Goal: Transaction & Acquisition: Purchase product/service

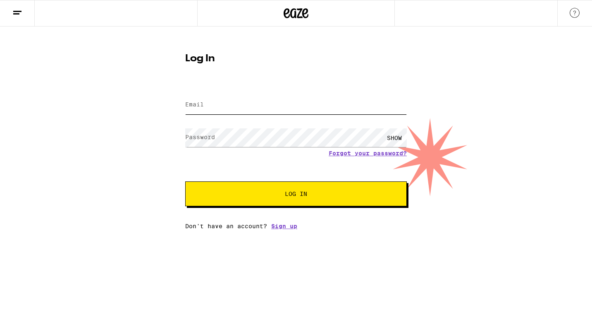
type input "[EMAIL_ADDRESS][DOMAIN_NAME]"
click at [295, 199] on button "Log In" at bounding box center [296, 193] width 222 height 25
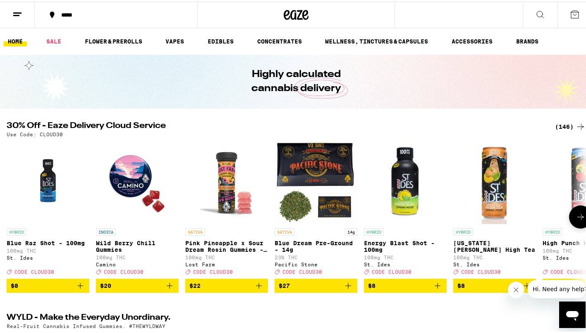
click at [318, 288] on span "$27" at bounding box center [316, 284] width 74 height 10
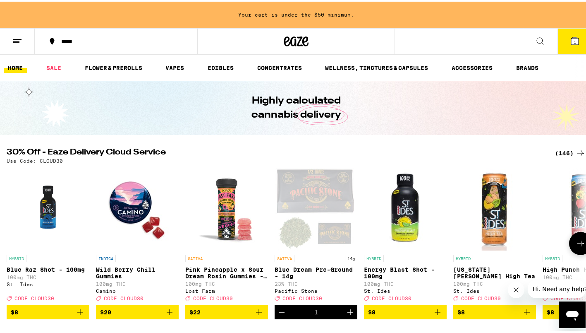
click at [349, 315] on icon "Increment" at bounding box center [350, 310] width 10 height 10
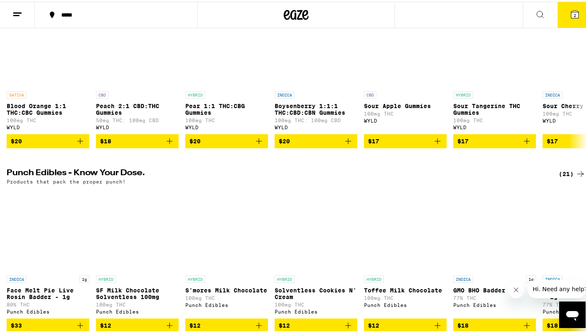
scroll to position [288, 0]
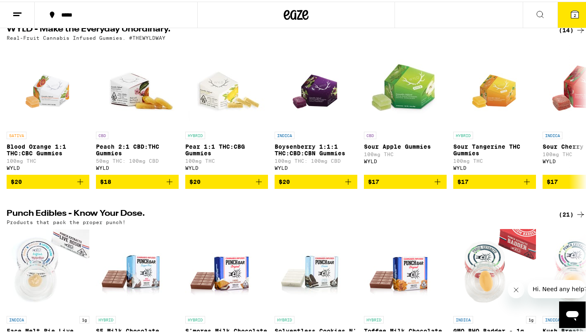
click at [570, 17] on icon at bounding box center [575, 13] width 10 height 10
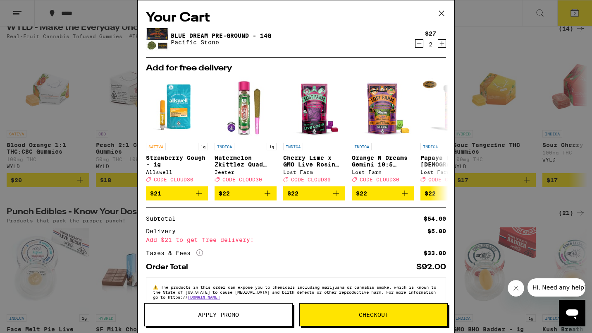
click at [242, 316] on span "Apply Promo" at bounding box center [219, 314] width 148 height 6
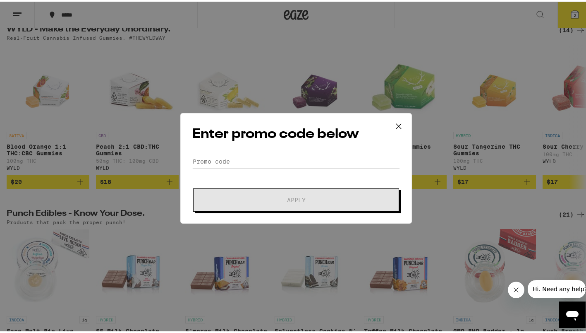
click at [217, 156] on input "Promo Code" at bounding box center [296, 159] width 208 height 12
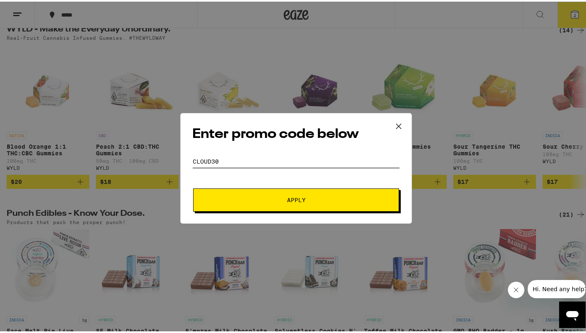
type input "CLOUD30"
click at [259, 203] on button "Apply" at bounding box center [296, 198] width 206 height 23
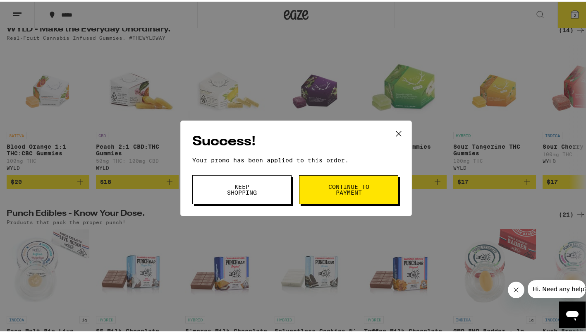
click at [322, 195] on button "Continue to payment" at bounding box center [348, 187] width 99 height 29
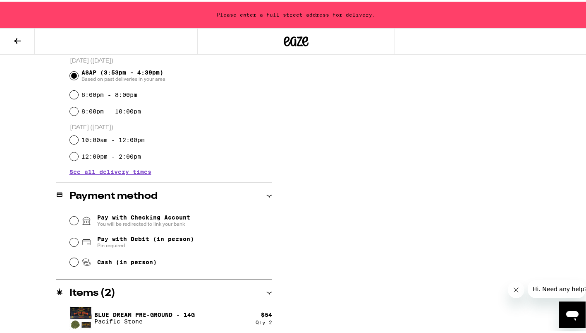
scroll to position [231, 0]
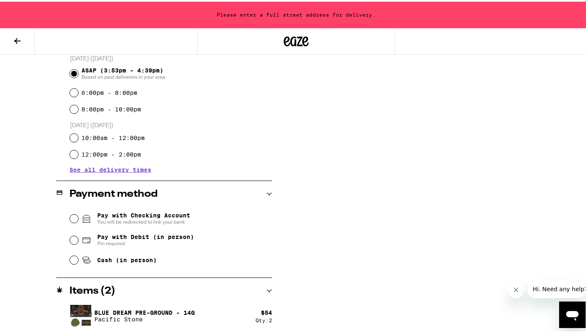
drag, startPoint x: 157, startPoint y: 277, endPoint x: 145, endPoint y: 275, distance: 11.8
click at [145, 275] on div "**********" at bounding box center [164, 113] width 216 height 437
click at [72, 261] on input "Cash (in person)" at bounding box center [74, 258] width 8 height 8
radio input "true"
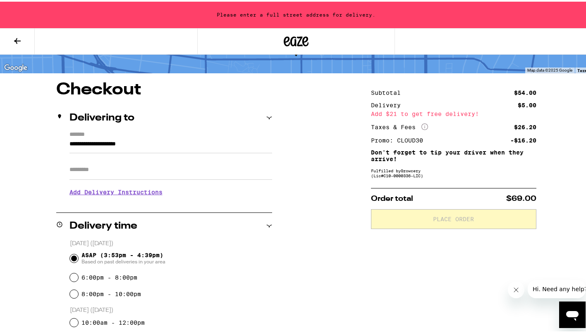
scroll to position [46, 0]
click at [573, 317] on icon "Open messaging window" at bounding box center [572, 314] width 15 height 15
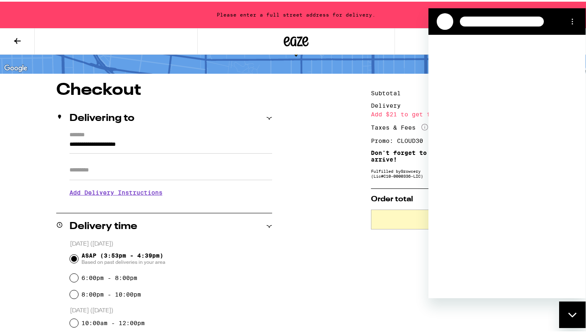
scroll to position [0, 0]
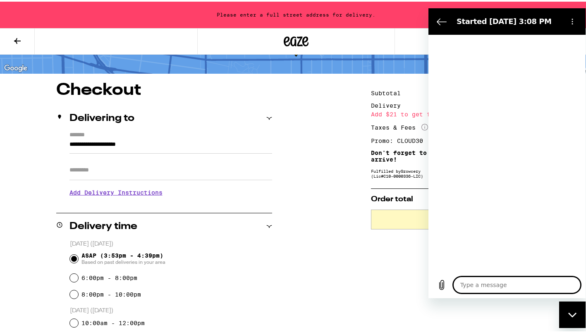
type textarea "x"
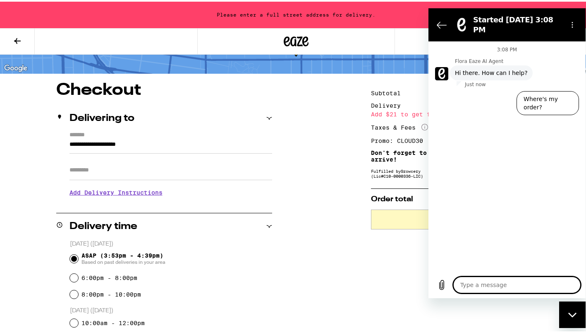
type textarea "H"
type textarea "x"
type textarea "Hi"
type textarea "x"
type textarea "Hi."
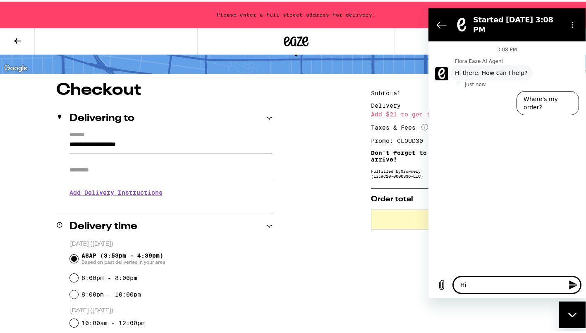
type textarea "x"
type textarea "Hi."
type textarea "x"
type textarea "Hi."
type textarea "x"
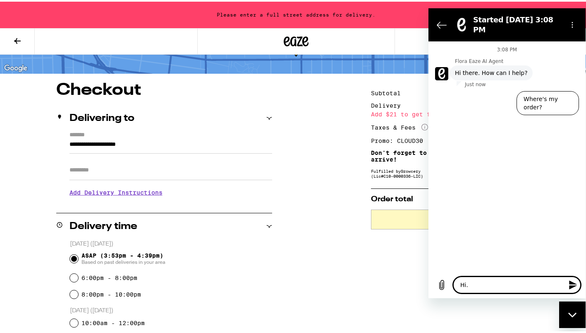
type textarea "Hi. I"
type textarea "x"
type textarea "Hi. I"
type textarea "x"
type textarea "Hi. I s"
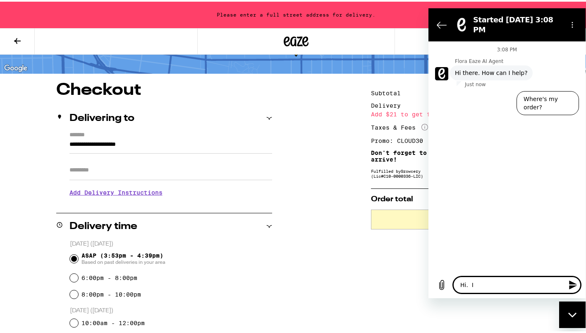
type textarea "x"
type textarea "Hi. I sh"
type textarea "x"
type textarea "Hi. I sho"
type textarea "x"
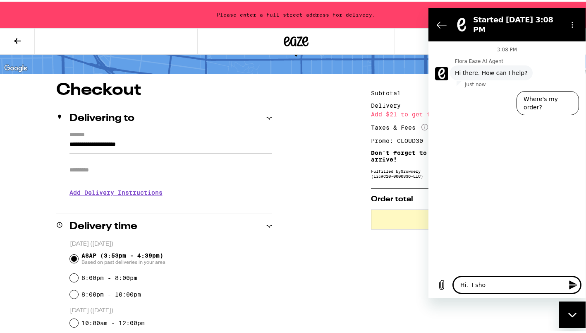
type textarea "Hi. I shou"
type textarea "x"
type textarea "Hi. I shoul"
type textarea "x"
type textarea "Hi. I should"
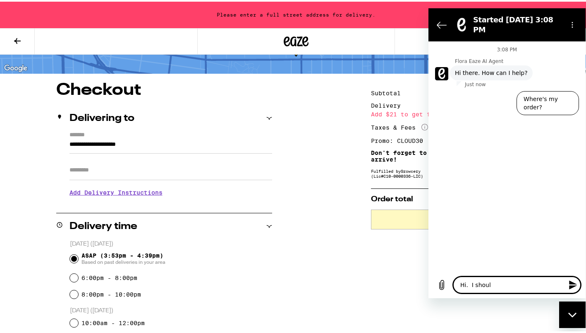
type textarea "x"
type textarea "Hi. I should"
type textarea "x"
type textarea "Hi. I should h"
type textarea "x"
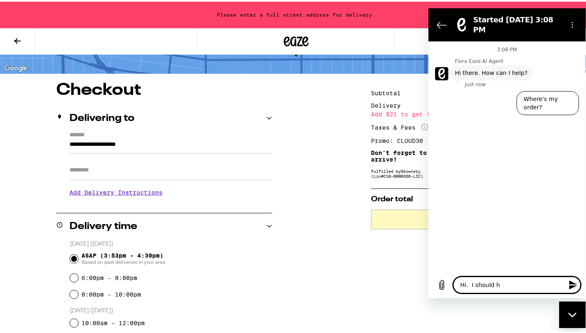
type textarea "Hi. I should ha"
type textarea "x"
type textarea "Hi. I should hav"
type textarea "x"
type textarea "Hi. I should have"
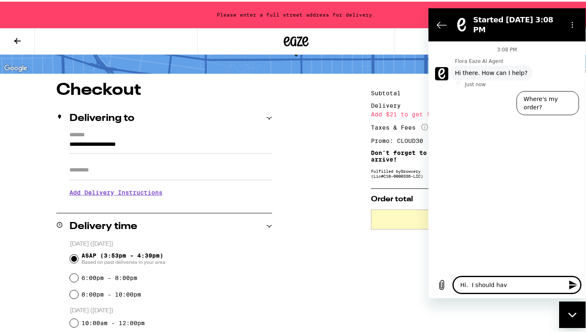
type textarea "x"
type textarea "Hi. I should have"
type textarea "x"
type textarea "Hi. I should have 4"
type textarea "x"
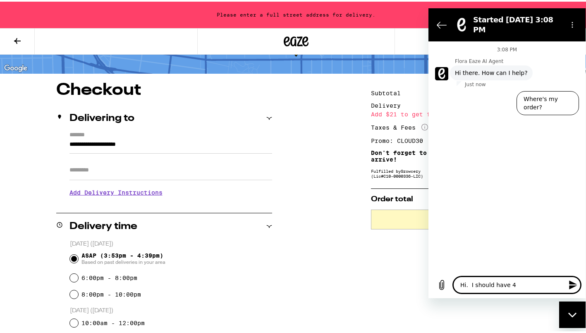
type textarea "Hi. I should have 42"
type textarea "x"
type textarea "Hi. I should have 420"
type textarea "x"
type textarea "Hi. I should have 420"
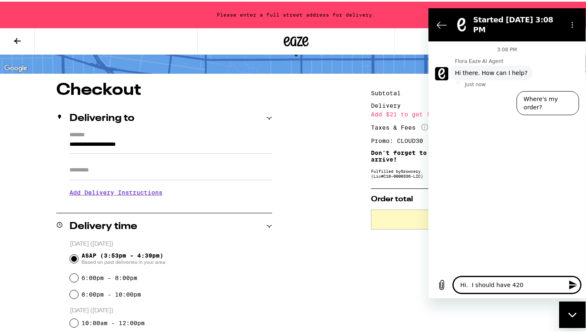
type textarea "x"
type textarea "Hi. I should have 420"
type textarea "x"
type textarea "Hi. I should have 42"
type textarea "x"
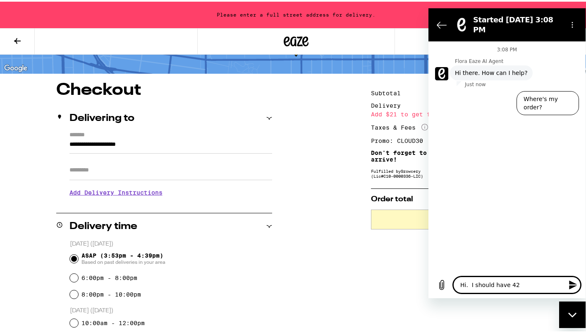
type textarea "Hi. I should have 4"
type textarea "x"
type textarea "Hi. I should have"
type textarea "x"
type textarea "Hi. I should have $"
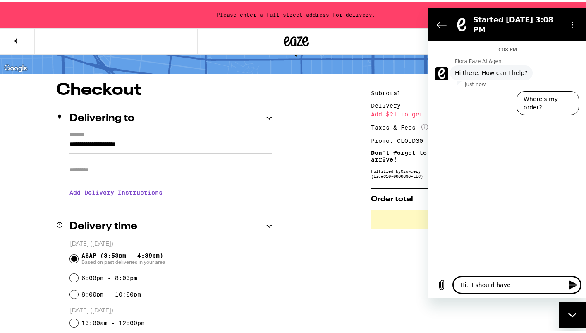
type textarea "x"
type textarea "Hi. I should have $2"
type textarea "x"
type textarea "Hi. I should have $20"
type textarea "x"
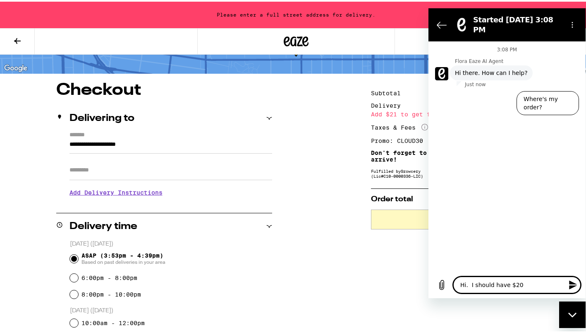
type textarea "Hi. I should have $20"
type textarea "x"
type textarea "Hi. I should have $20 c"
type textarea "x"
type textarea "Hi. I should have $20 cr"
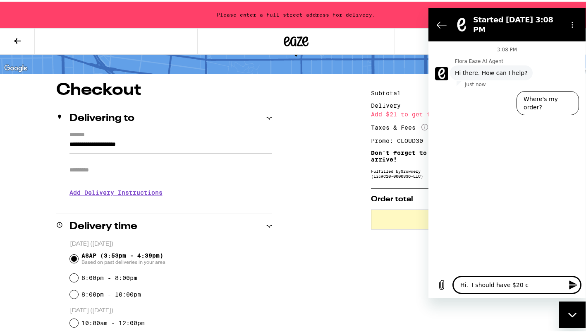
type textarea "x"
type textarea "Hi. I should have $20 cre"
type textarea "x"
type textarea "Hi. I should have $20 cred"
type textarea "x"
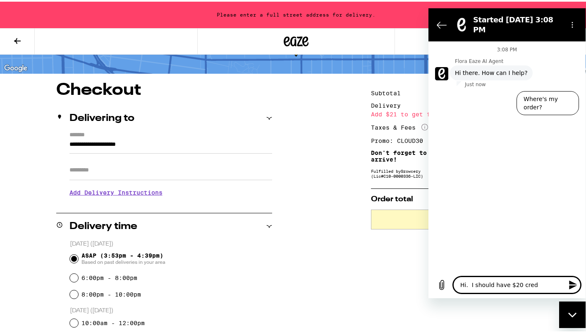
type textarea "Hi. I should have $20 credi"
type textarea "x"
type textarea "Hi. I should have $20 credit"
type textarea "x"
type textarea "Hi. I should have $20 credit"
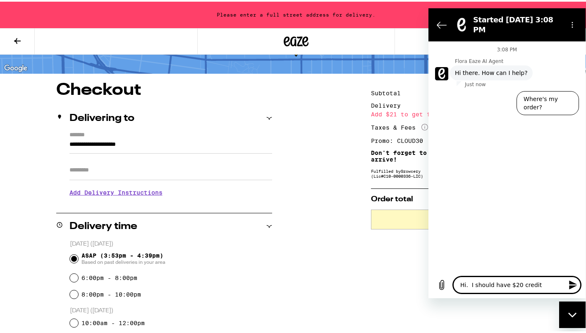
type textarea "x"
type textarea "Hi. I should have $20 credit i"
type textarea "x"
type textarea "Hi. I should have $20 credit in"
type textarea "x"
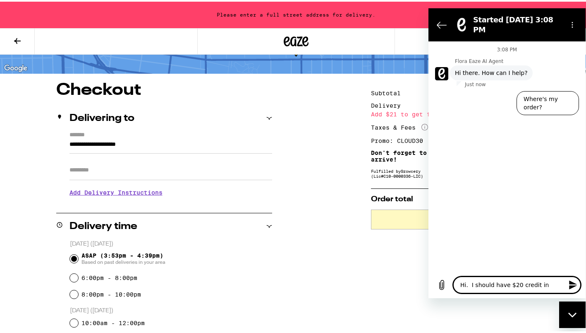
type textarea "Hi. I should have $20 credit in"
type textarea "x"
type textarea "Hi. I should have $20 credit in m"
type textarea "x"
type textarea "Hi. I should have $20 credit in my"
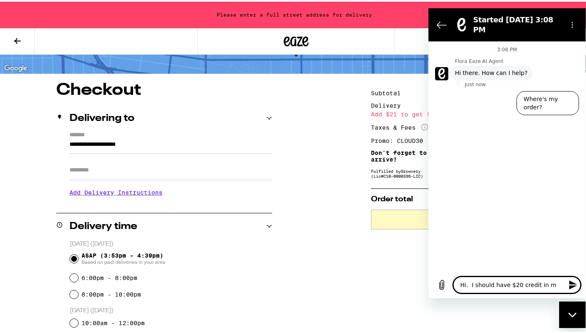
type textarea "x"
type textarea "Hi. I should have $20 credit in my"
type textarea "x"
type textarea "Hi. I should have $20 credit in my a"
type textarea "x"
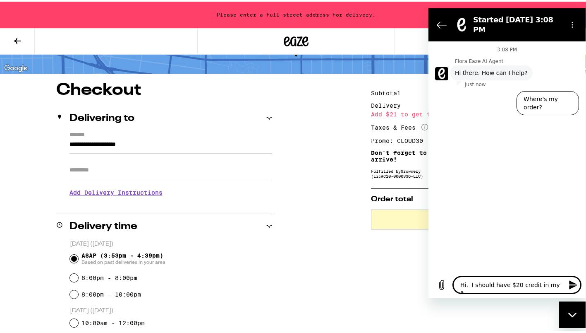
type textarea "Hi. I should have $20 credit in my ac"
type textarea "x"
type textarea "Hi. I should have $20 credit in my acc"
type textarea "x"
type textarea "Hi. I should have $20 credit in my acco"
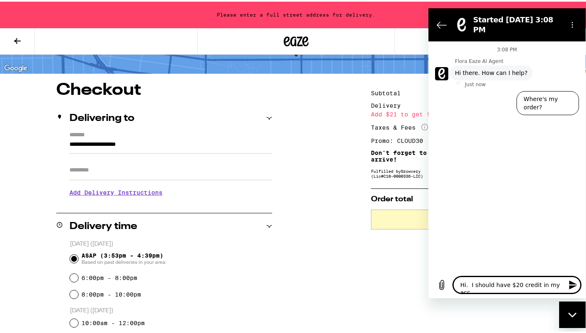
type textarea "x"
type textarea "Hi. I should have $20 credit in my accou"
type textarea "x"
type textarea "Hi. I should have $20 credit in my accoun"
type textarea "x"
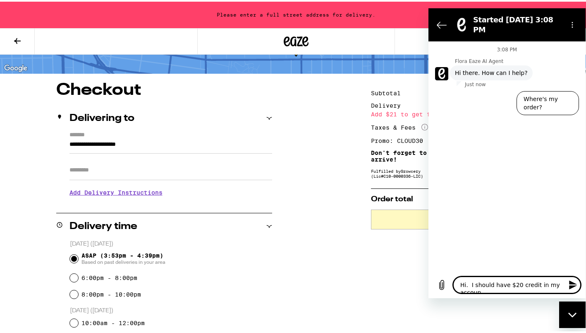
type textarea "Hi. I should have $20 credit in my account"
type textarea "x"
type textarea "Hi. I should have $20 credit in my account"
type textarea "x"
type textarea "Hi. I should have $20 credit in my account b"
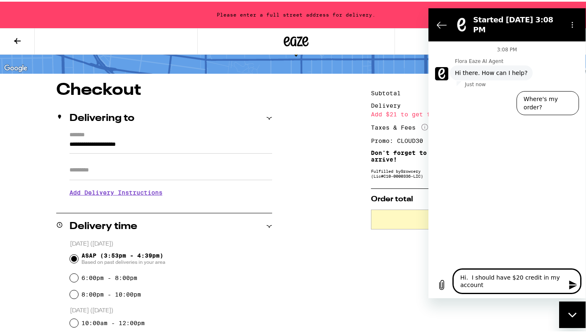
type textarea "x"
type textarea "Hi. I should have $20 credit in my account bu"
type textarea "x"
type textarea "Hi. I should have $20 credit in my account but"
type textarea "x"
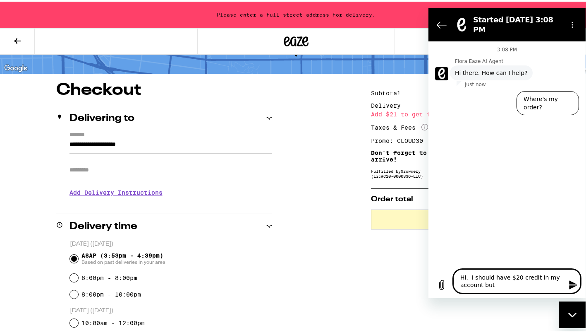
type textarea "Hi. I should have $20 credit in my account but"
type textarea "x"
type textarea "Hi. I should have $20 credit in my account but I"
type textarea "x"
type textarea "Hi. I should have $20 credit in my account but I"
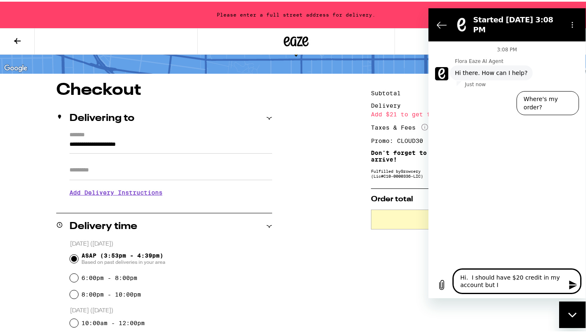
type textarea "x"
type textarea "Hi. I should have $20 credit in my account but I d"
type textarea "x"
type textarea "Hi. I should have $20 credit in my account but I do"
type textarea "x"
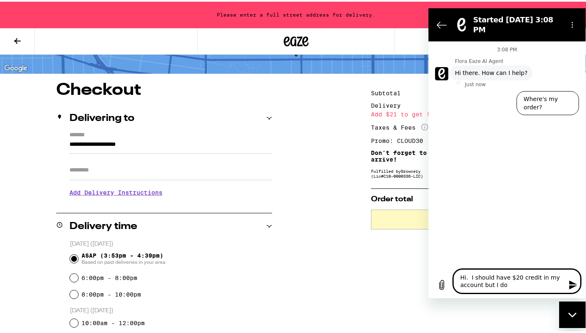
type textarea "Hi. I should have $20 credit in my account but I don"
type textarea "x"
type textarea "Hi. I should have $20 credit in my account but I don'"
type textarea "x"
type textarea "Hi. I should have $20 credit in my account but I don't"
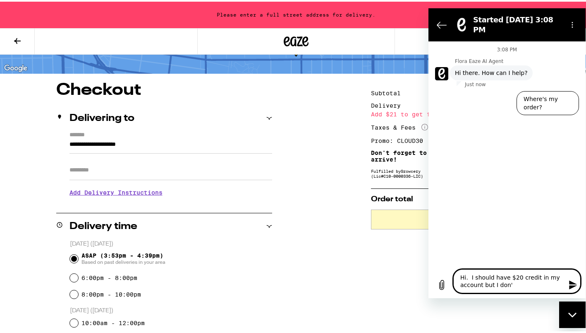
type textarea "x"
type textarea "Hi. I should have $20 credit in my account but I don't"
type textarea "x"
type textarea "Hi. I should have $20 credit in my account but I don't s"
type textarea "x"
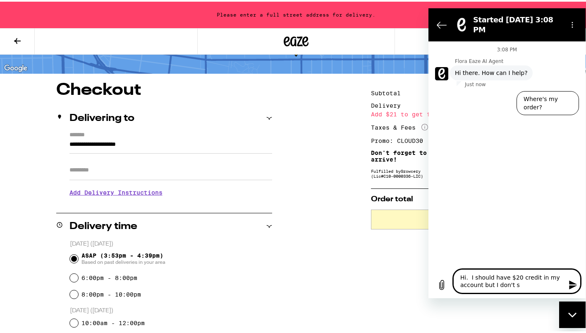
type textarea "Hi. I should have $20 credit in my account but I don't se"
type textarea "x"
type textarea "Hi. I should have $20 credit in my account but I don't see"
type textarea "x"
type textarea "Hi. I should have $20 credit in my account but I don't see"
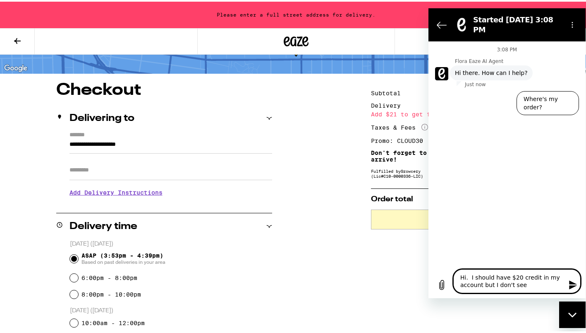
type textarea "x"
type textarea "Hi. I should have $20 credit in my account but I don't see i"
type textarea "x"
type textarea "Hi. I should have $20 credit in my account but I don't see it"
type textarea "x"
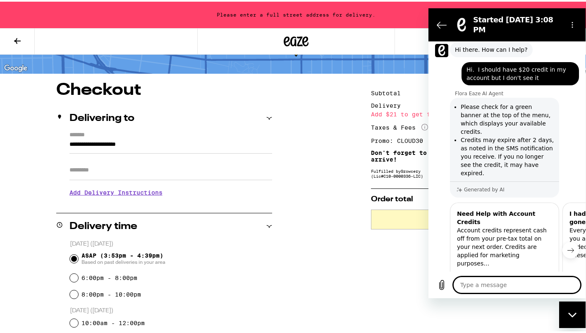
type textarea "x"
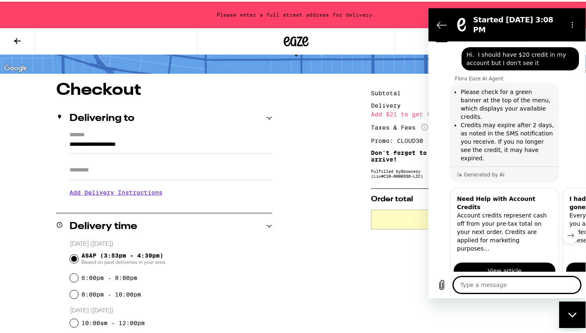
scroll to position [59, 0]
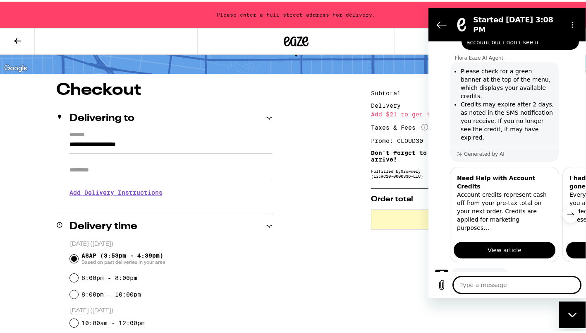
type textarea "C"
type textarea "x"
type textarea "Ca"
type textarea "x"
type textarea "Can"
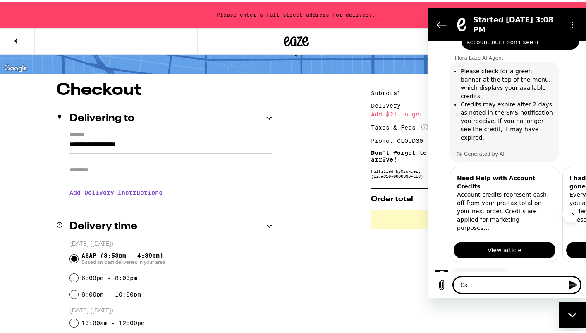
type textarea "x"
type textarea "Can"
type textarea "x"
type textarea "Can I"
type textarea "x"
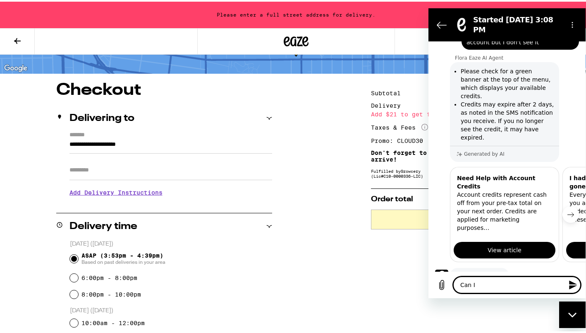
type textarea "Can I"
type textarea "x"
type textarea "Can I s"
type textarea "x"
type textarea "Can I sp"
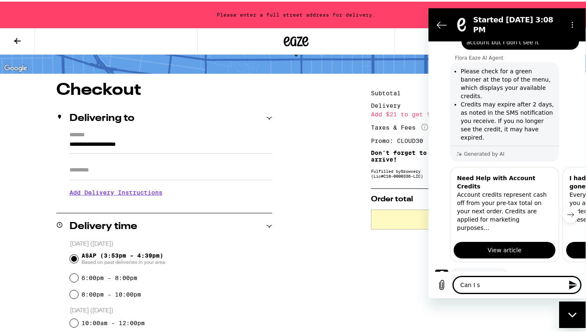
type textarea "x"
type textarea "Can I spe"
type textarea "x"
type textarea "Can I spea"
type textarea "x"
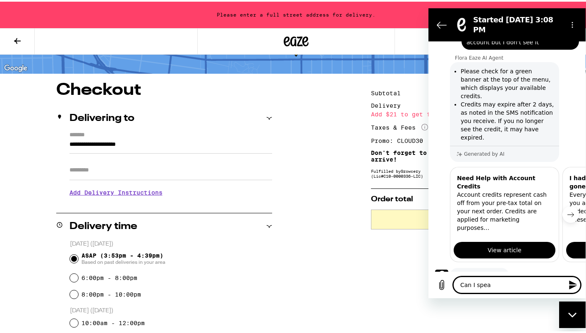
type textarea "Can I speak"
type textarea "x"
type textarea "Can I speak"
type textarea "x"
type textarea "Can I speak w"
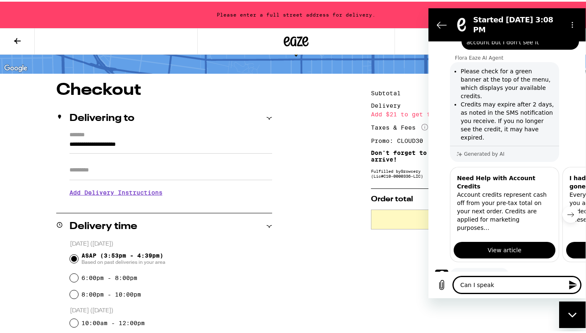
type textarea "x"
type textarea "Can I speak wi"
type textarea "x"
type textarea "Can I speak wit"
type textarea "x"
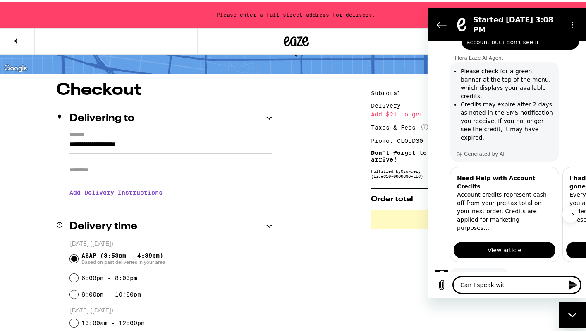
type textarea "Can I speak with"
type textarea "x"
type textarea "Can I speak with"
type textarea "x"
type textarea "Can I speak with a"
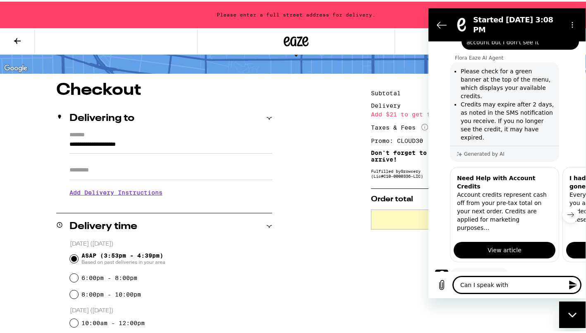
type textarea "x"
type textarea "Can I speak with a"
type textarea "x"
type textarea "Can I speak with a p"
type textarea "x"
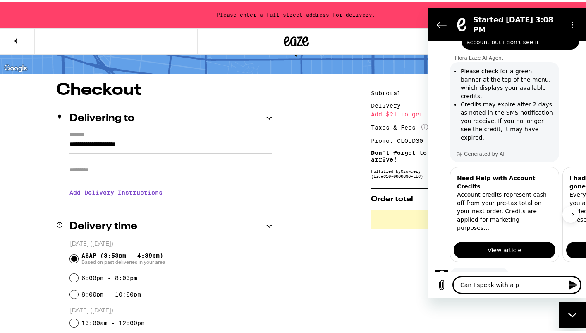
type textarea "Can I speak with a pe"
type textarea "x"
type textarea "Can I speak with a per"
type textarea "x"
type textarea "Can I speak with a pers"
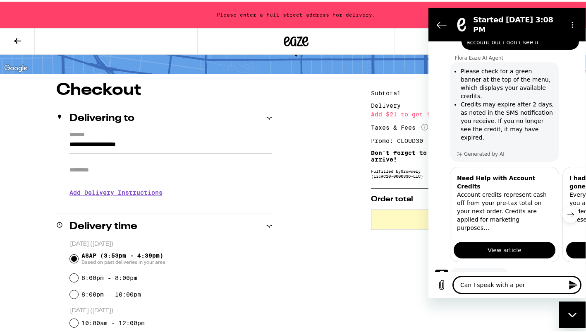
type textarea "x"
type textarea "Can I speak with a perso"
type textarea "x"
type textarea "Can I speak with a person"
type textarea "x"
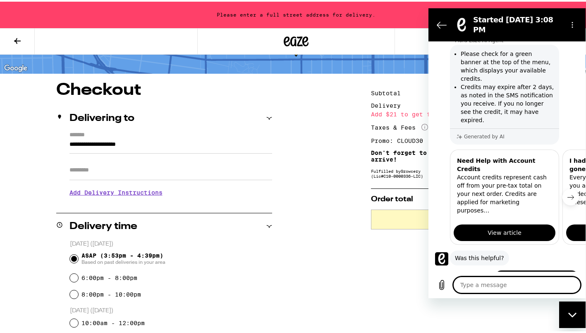
scroll to position [75, 0]
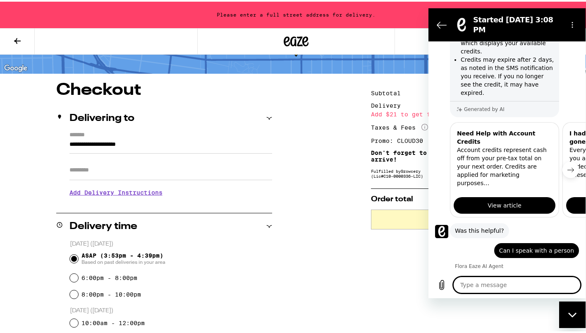
type textarea "x"
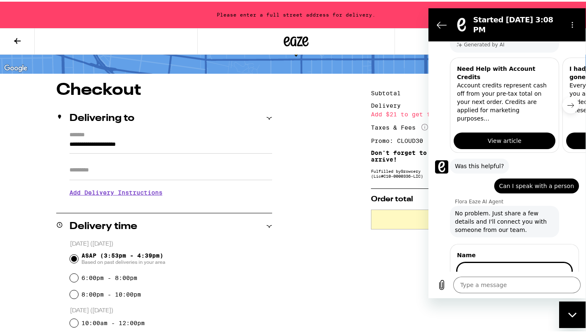
scroll to position [167, 0]
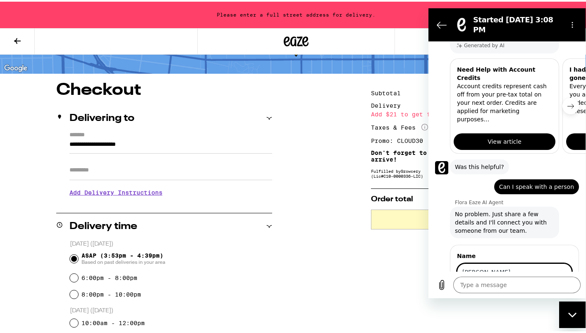
type input "[PERSON_NAME]"
click at [544, 287] on button "Next" at bounding box center [558, 295] width 28 height 17
type textarea "x"
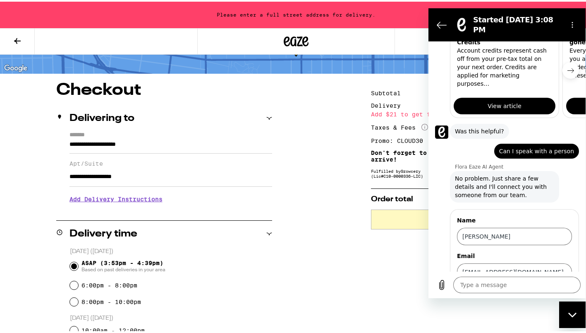
click at [551, 290] on span "Next" at bounding box center [558, 295] width 14 height 10
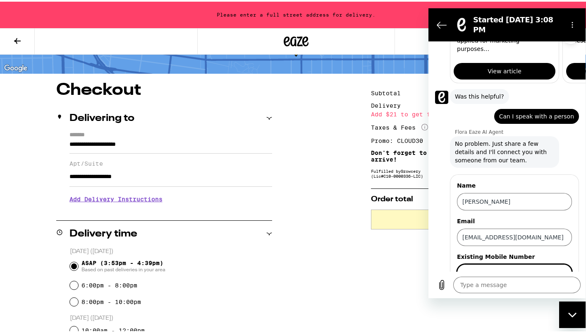
scroll to position [238, 0]
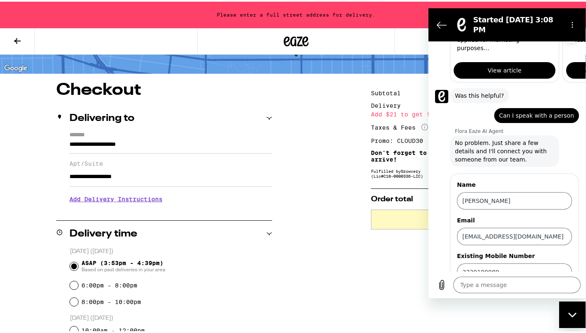
click at [551, 290] on span "Send" at bounding box center [558, 295] width 14 height 10
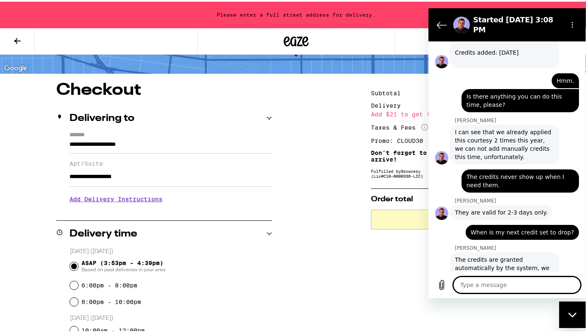
scroll to position [847, 0]
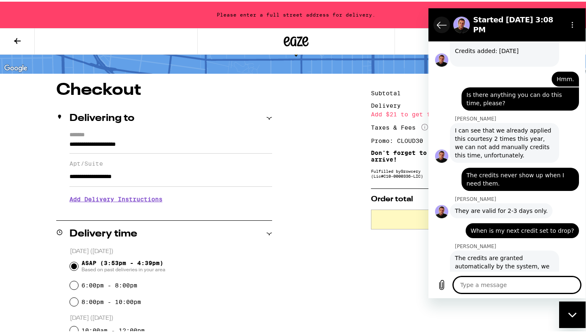
click at [444, 21] on icon "Back to the conversation list" at bounding box center [442, 25] width 10 height 10
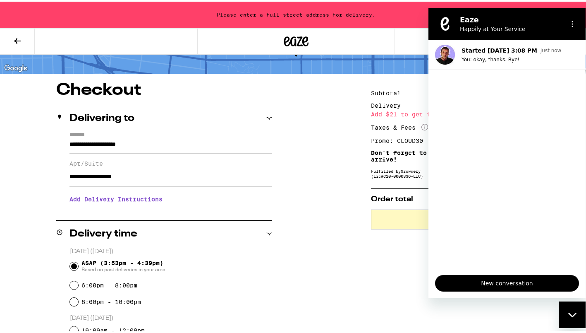
click at [387, 17] on div "Please enter a full street address for delivery." at bounding box center [296, 13] width 592 height 26
click at [485, 4] on div "Please enter a full street address for delivery." at bounding box center [296, 13] width 592 height 26
click at [348, 104] on div "**********" at bounding box center [296, 302] width 592 height 445
click at [316, 162] on div "**********" at bounding box center [296, 302] width 592 height 445
click at [193, 185] on input "**********" at bounding box center [170, 175] width 203 height 20
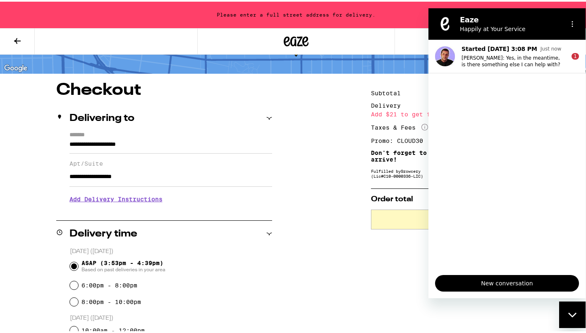
click at [141, 141] on input "**********" at bounding box center [170, 145] width 203 height 14
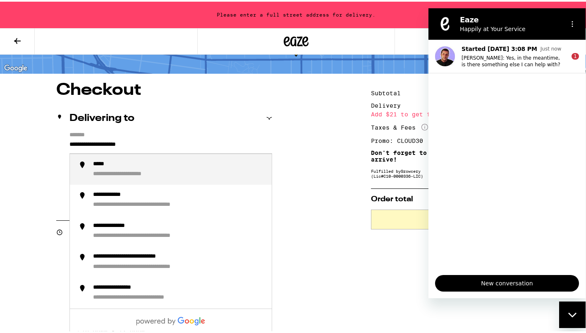
drag, startPoint x: 155, startPoint y: 144, endPoint x: 59, endPoint y: 139, distance: 95.7
click at [59, 139] on div "**********" at bounding box center [164, 169] width 216 height 78
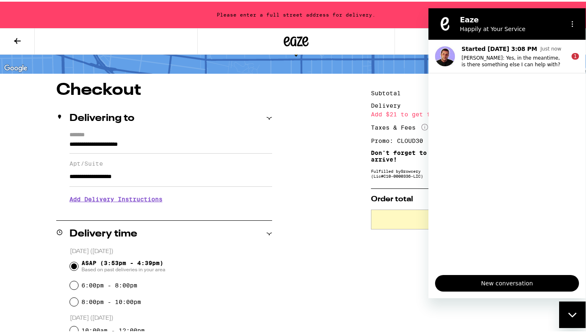
click at [156, 142] on input "**********" at bounding box center [170, 145] width 203 height 14
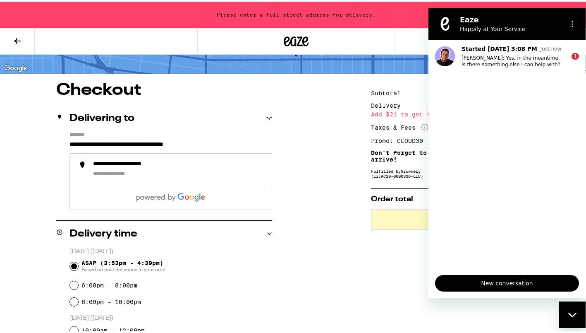
click at [287, 172] on div "**********" at bounding box center [296, 302] width 592 height 445
drag, startPoint x: 180, startPoint y: 179, endPoint x: 52, endPoint y: 172, distance: 128.4
click at [52, 172] on div "**********" at bounding box center [296, 302] width 592 height 445
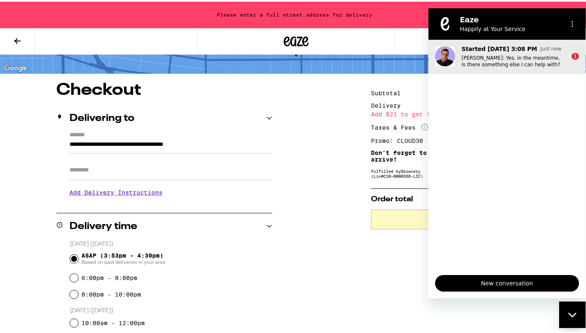
click at [567, 50] on button "Started [DATE] 3:08 PM Just now [PERSON_NAME]: Yes, in the meantime, is there s…" at bounding box center [507, 57] width 157 height 34
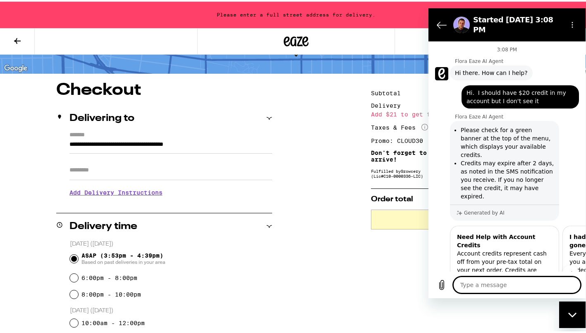
scroll to position [900, 0]
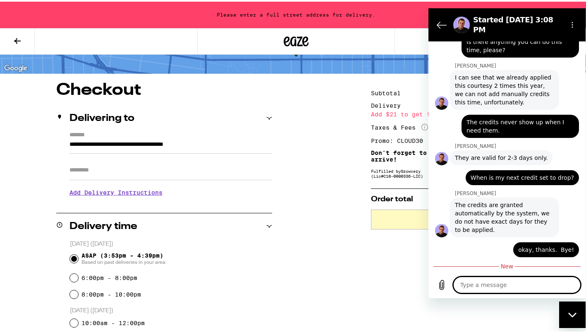
click at [478, 287] on textarea at bounding box center [516, 284] width 127 height 17
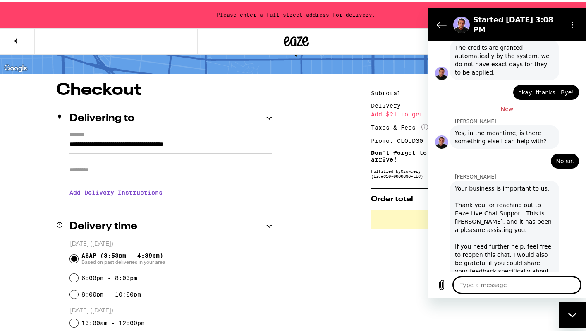
scroll to position [1059, 0]
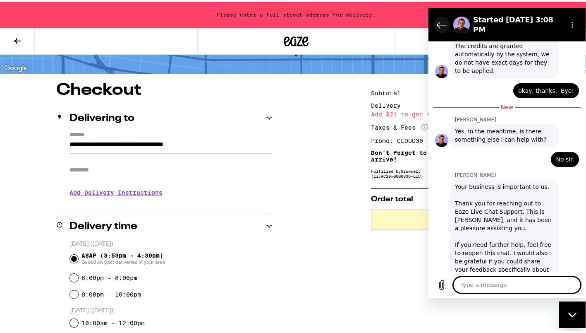
click at [441, 20] on icon "Back to the conversation list" at bounding box center [442, 25] width 10 height 10
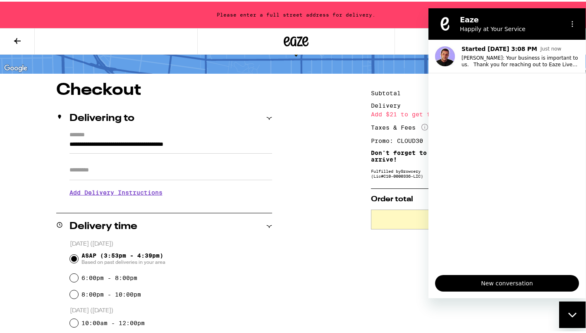
click at [344, 101] on div "**********" at bounding box center [296, 298] width 592 height 437
click at [402, 17] on div "Please enter a full street address for delivery." at bounding box center [296, 13] width 592 height 26
click at [582, 10] on div "Please enter a full street address for delivery." at bounding box center [296, 13] width 592 height 26
click at [281, 254] on div "**********" at bounding box center [296, 298] width 592 height 437
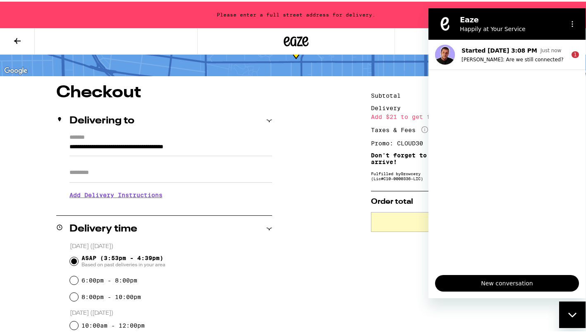
scroll to position [42, 0]
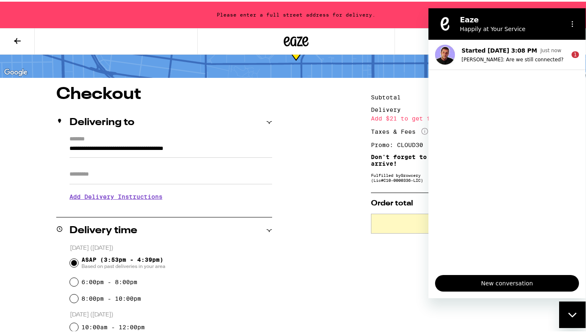
click at [413, 11] on div "Please enter a full street address for delivery." at bounding box center [296, 13] width 592 height 26
click at [573, 24] on icon "Options menu" at bounding box center [572, 24] width 7 height 7
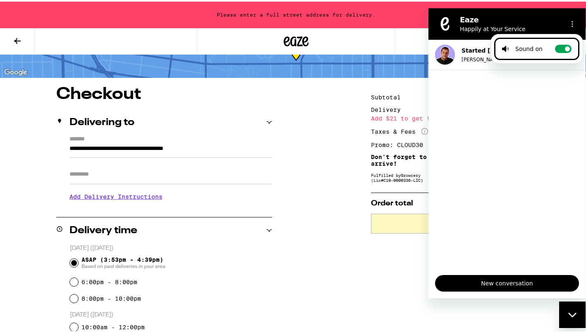
click at [411, 22] on div "Please enter a full street address for delivery." at bounding box center [296, 13] width 592 height 26
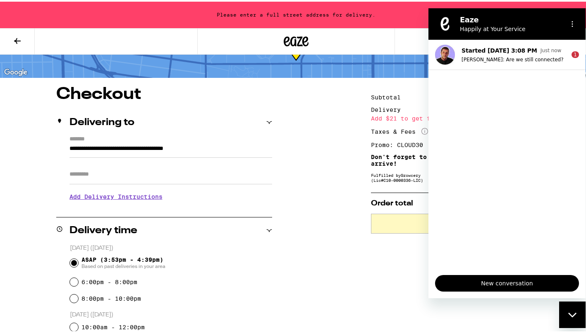
click at [577, 315] on div "Close messaging window" at bounding box center [572, 314] width 25 height 25
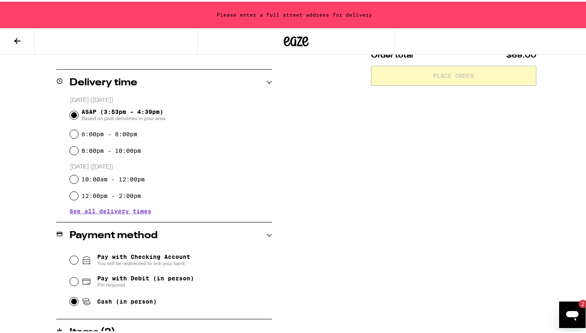
scroll to position [189, 0]
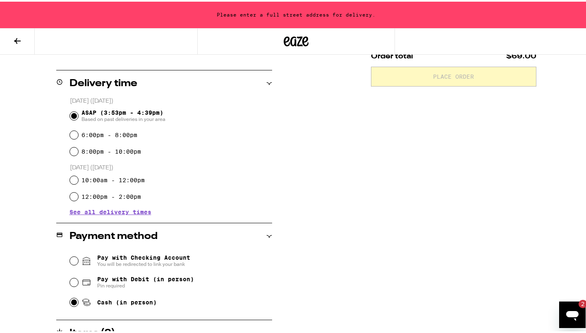
click at [73, 150] on input "8:00pm - 10:00pm" at bounding box center [74, 150] width 8 height 8
click at [71, 116] on input "ASAP (3:53pm - 4:39pm) Based on past deliveries in your area" at bounding box center [74, 114] width 8 height 8
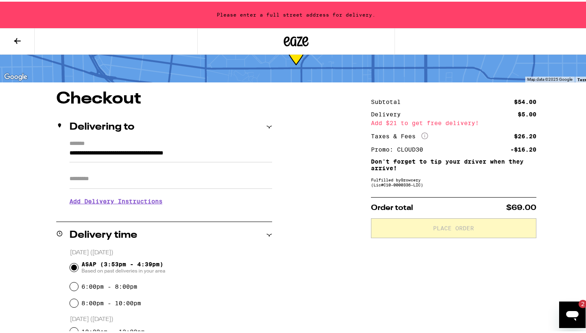
scroll to position [37, 0]
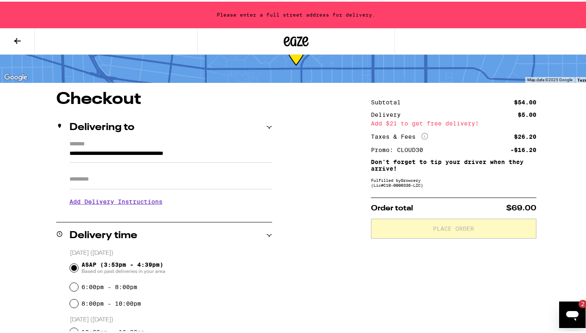
click at [272, 202] on div "**********" at bounding box center [296, 307] width 592 height 437
click at [307, 201] on div "**********" at bounding box center [296, 307] width 592 height 437
click at [582, 314] on div "Open messaging window, 2 unread messages" at bounding box center [572, 314] width 25 height 25
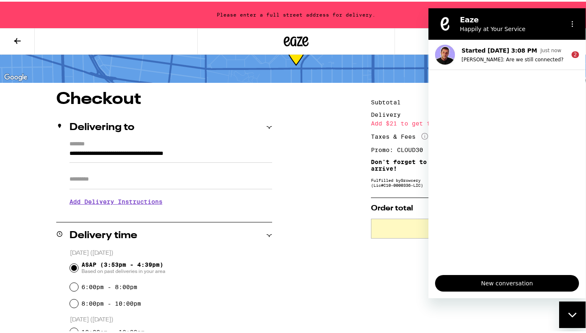
click at [512, 146] on ul "Started [DATE] 3:08 PM Just now [PERSON_NAME]: Are we still connected? 2" at bounding box center [507, 154] width 157 height 228
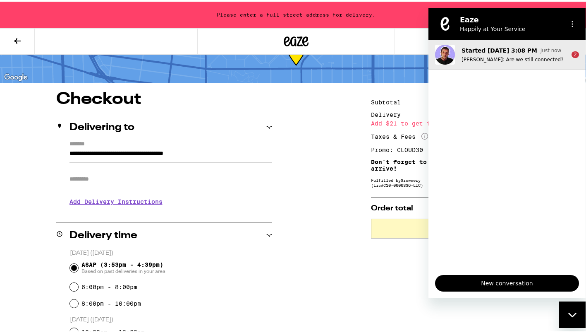
click at [520, 55] on div "Started [DATE] 3:08 PM Just now [PERSON_NAME]: Are we still connected?" at bounding box center [513, 54] width 103 height 17
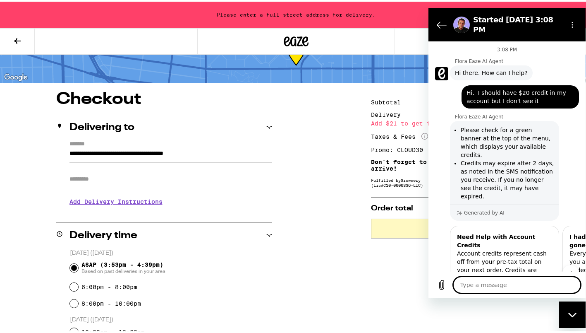
scroll to position [1102, 0]
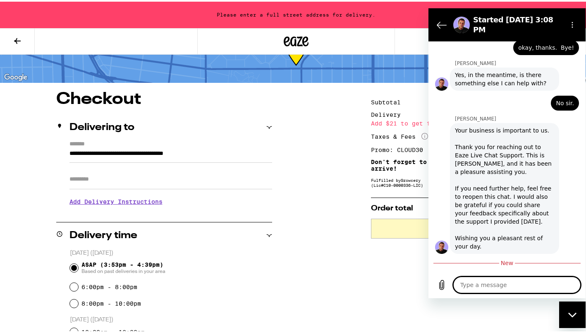
click at [481, 282] on textarea at bounding box center [516, 284] width 127 height 17
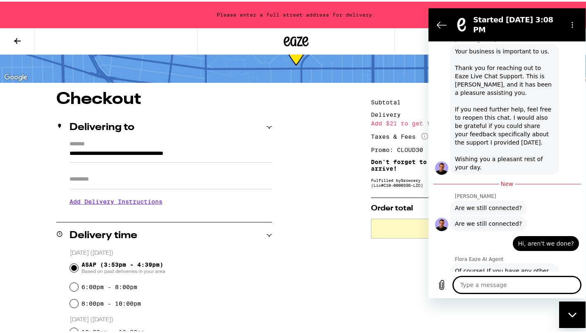
scroll to position [1183, 0]
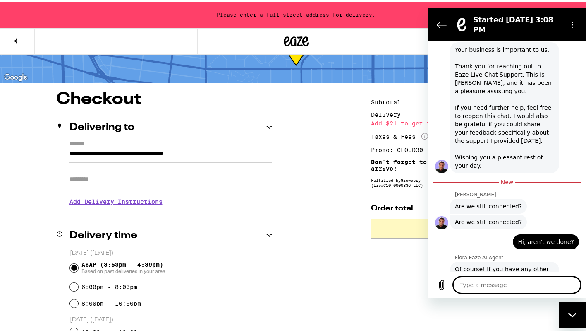
click at [567, 318] on div "Close messaging window" at bounding box center [572, 314] width 25 height 25
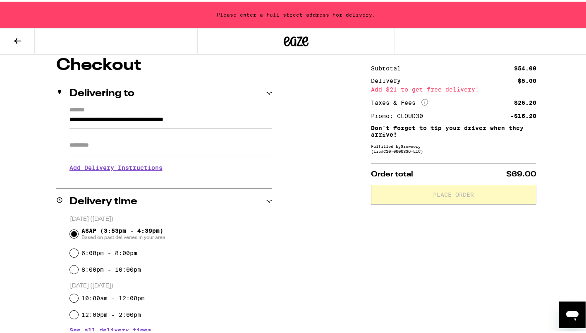
scroll to position [69, 0]
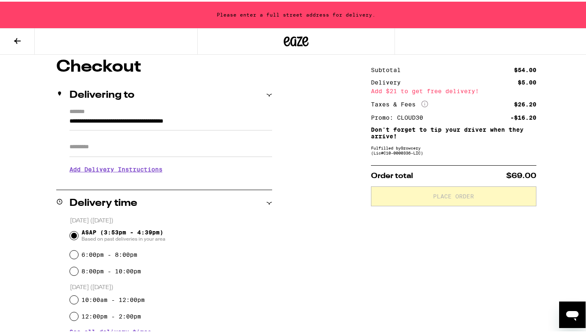
click at [210, 152] on input "Apt/Suite" at bounding box center [170, 145] width 203 height 20
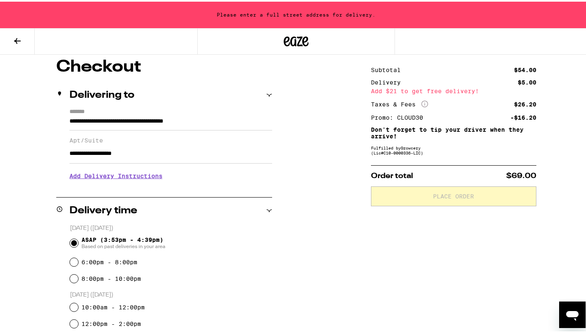
click at [154, 177] on h3 "Add Delivery Instructions" at bounding box center [170, 174] width 203 height 19
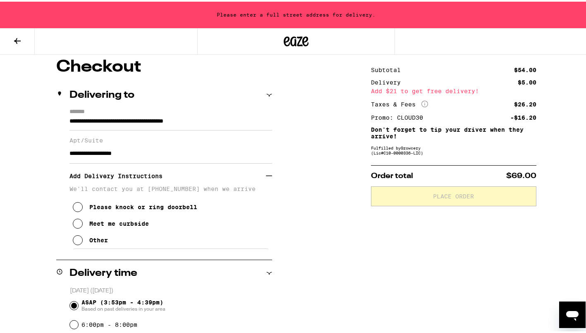
click at [75, 227] on icon at bounding box center [78, 222] width 10 height 10
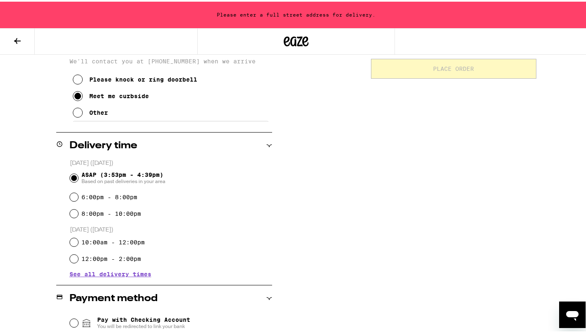
scroll to position [301, 0]
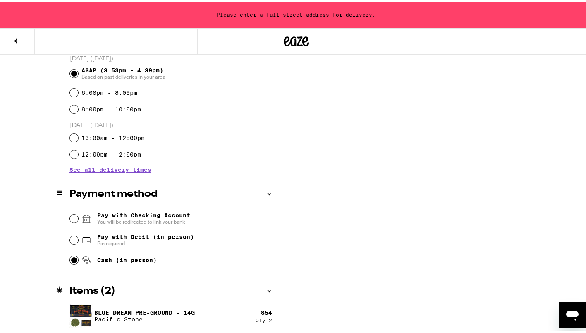
click at [164, 310] on p "Blue Dream Pre-Ground - 14g" at bounding box center [144, 310] width 101 height 7
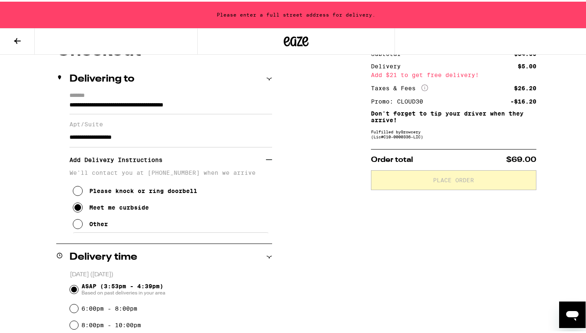
scroll to position [0, 0]
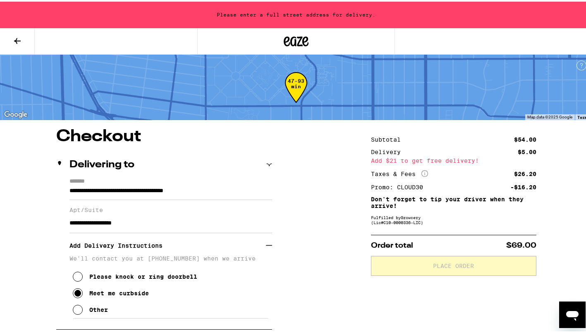
click at [254, 14] on div "Please enter a full street address for delivery." at bounding box center [296, 13] width 592 height 26
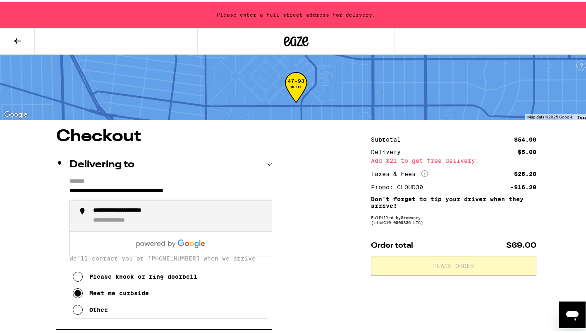
click at [161, 189] on input "**********" at bounding box center [170, 191] width 203 height 14
click at [156, 211] on div "**********" at bounding box center [136, 209] width 86 height 8
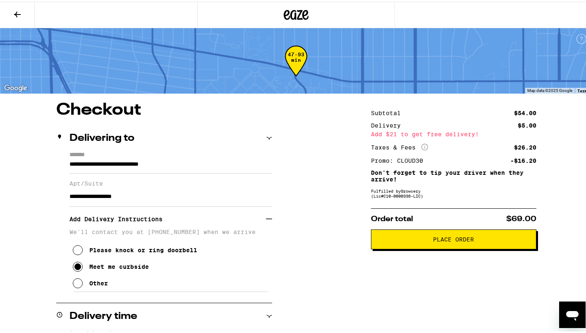
click at [459, 240] on span "Place Order" at bounding box center [453, 238] width 41 height 6
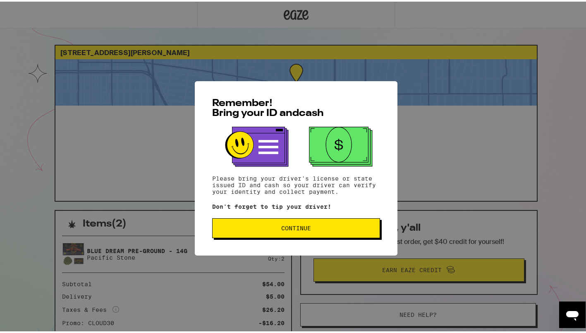
click at [323, 229] on span "Continue" at bounding box center [296, 226] width 154 height 6
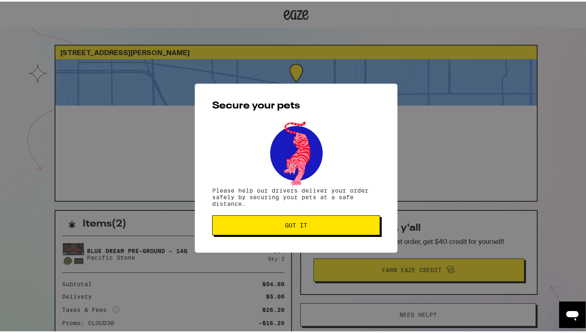
click at [325, 222] on span "Got it" at bounding box center [296, 223] width 154 height 6
